Goal: Find specific page/section: Find specific page/section

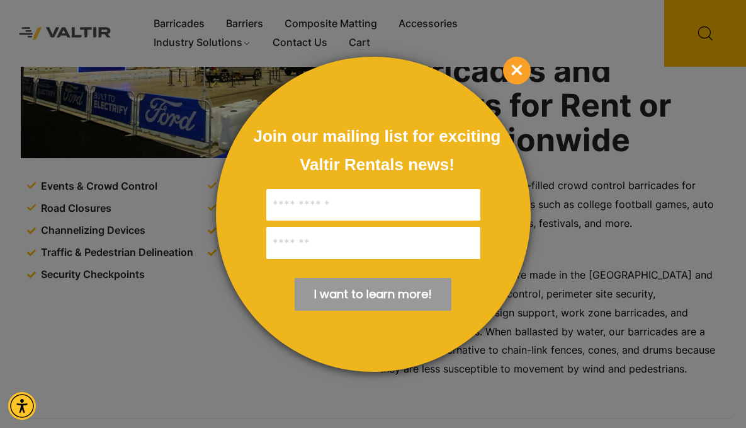
scroll to position [235, 0]
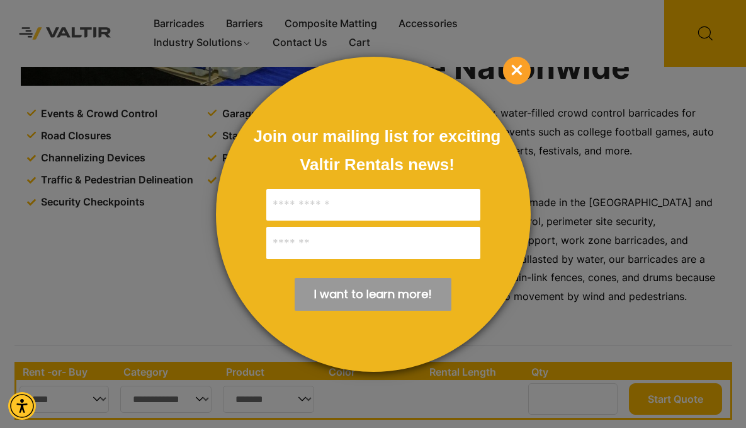
click at [527, 65] on span "×" at bounding box center [517, 71] width 28 height 28
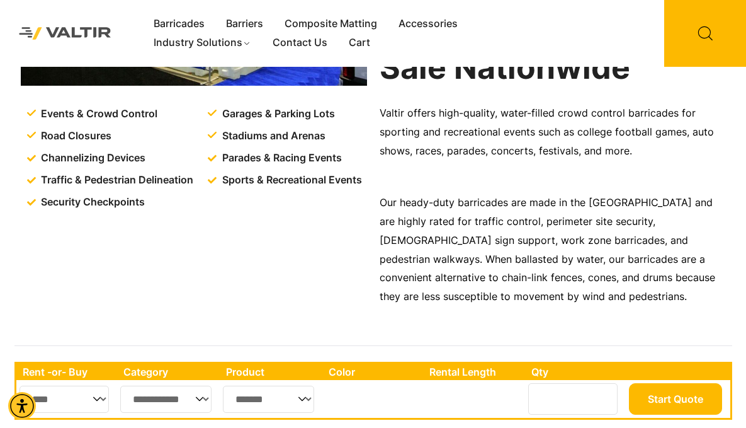
click at [192, 26] on link "Barricades" at bounding box center [179, 23] width 72 height 19
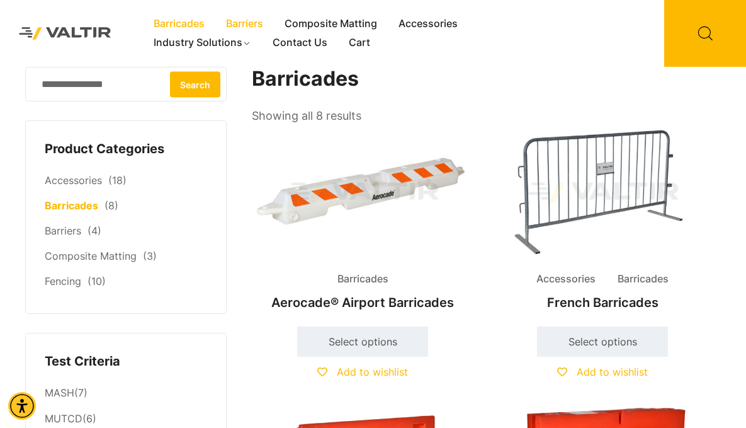
click at [247, 26] on link "Barriers" at bounding box center [244, 23] width 59 height 19
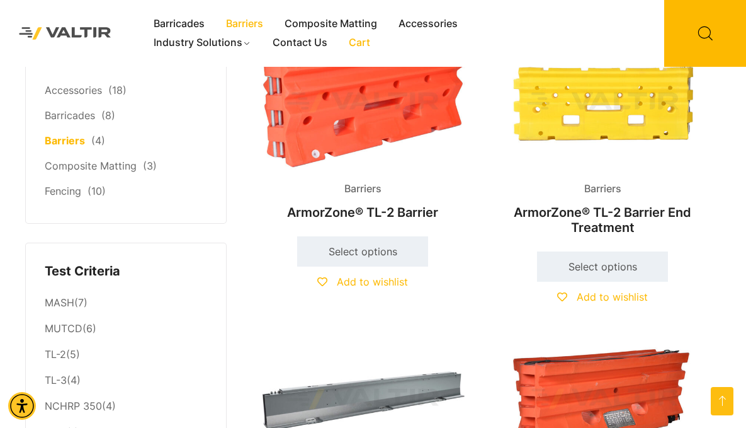
scroll to position [21, 0]
